Goal: Task Accomplishment & Management: Use online tool/utility

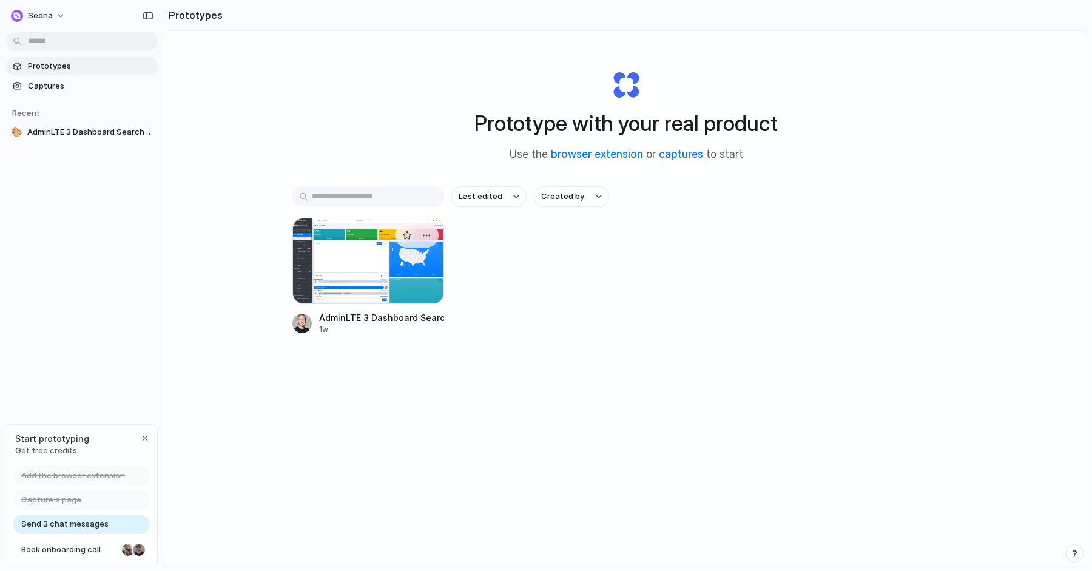
click at [391, 271] on div at bounding box center [368, 261] width 152 height 86
